Goal: Task Accomplishment & Management: Use online tool/utility

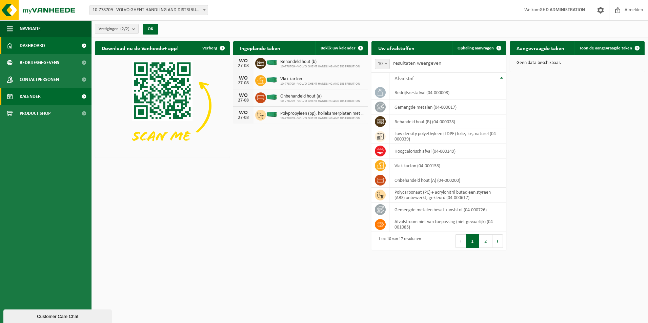
click at [38, 96] on span "Kalender" at bounding box center [30, 96] width 21 height 17
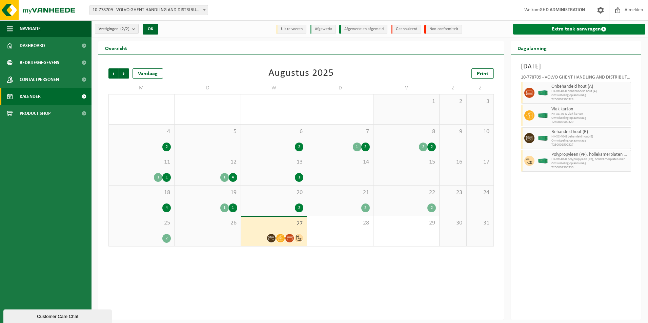
click at [563, 28] on link "Extra taak aanvragen" at bounding box center [579, 29] width 132 height 11
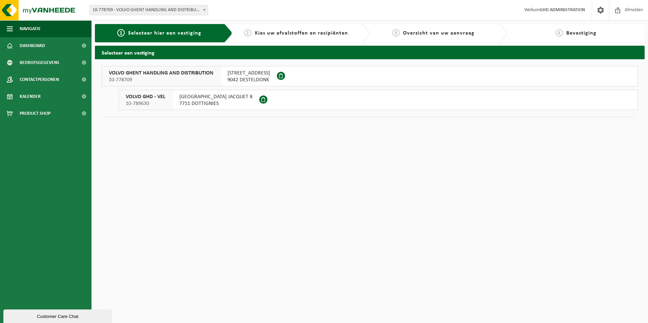
drag, startPoint x: 250, startPoint y: 77, endPoint x: 259, endPoint y: 76, distance: 9.2
click at [251, 77] on span "9042 DESTELDONK" at bounding box center [248, 80] width 43 height 7
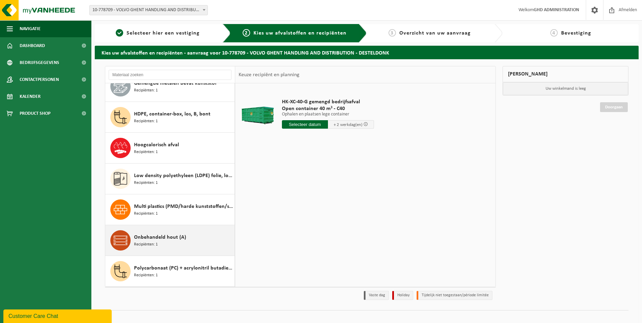
click at [197, 238] on div "Onbehandeld hout (A) Recipiënten: 1" at bounding box center [183, 240] width 99 height 20
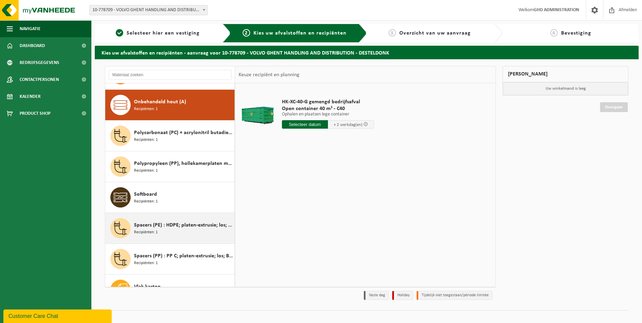
scroll to position [277, 0]
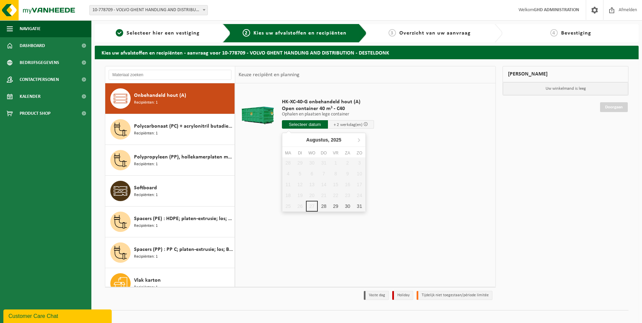
click at [293, 122] on input "text" at bounding box center [305, 124] width 46 height 8
click at [321, 206] on div "28" at bounding box center [324, 206] width 12 height 11
type input "Van 2025-08-28"
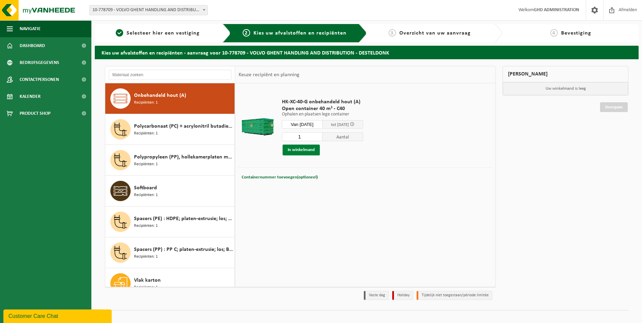
click at [305, 149] on button "In winkelmand" at bounding box center [301, 150] width 37 height 11
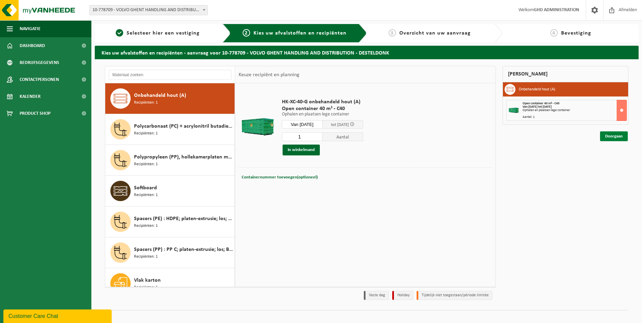
click at [621, 136] on link "Doorgaan" at bounding box center [614, 136] width 28 height 10
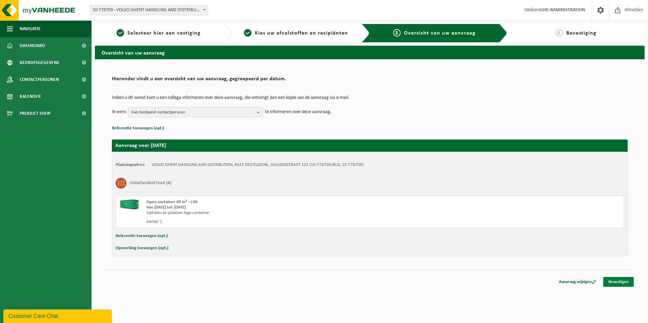
click at [624, 281] on link "Bevestigen" at bounding box center [618, 282] width 30 height 10
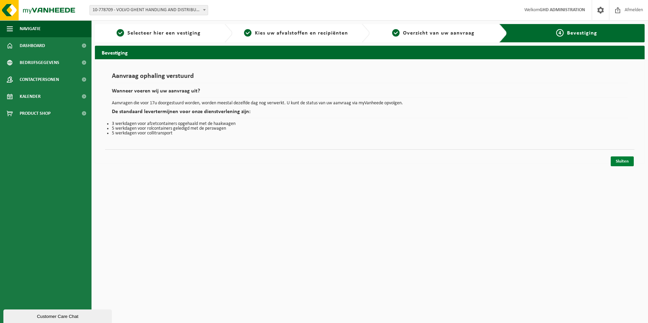
click at [624, 158] on link "Sluiten" at bounding box center [621, 161] width 23 height 10
